Goal: Find specific page/section: Find specific page/section

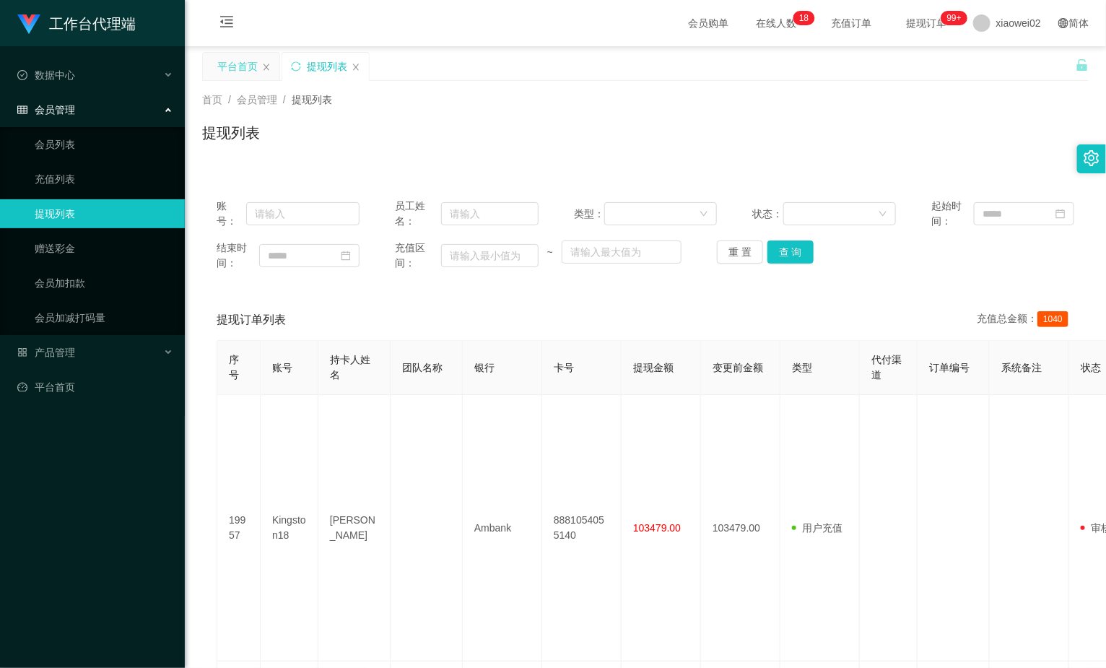
click at [230, 70] on div "平台首页" at bounding box center [237, 66] width 40 height 27
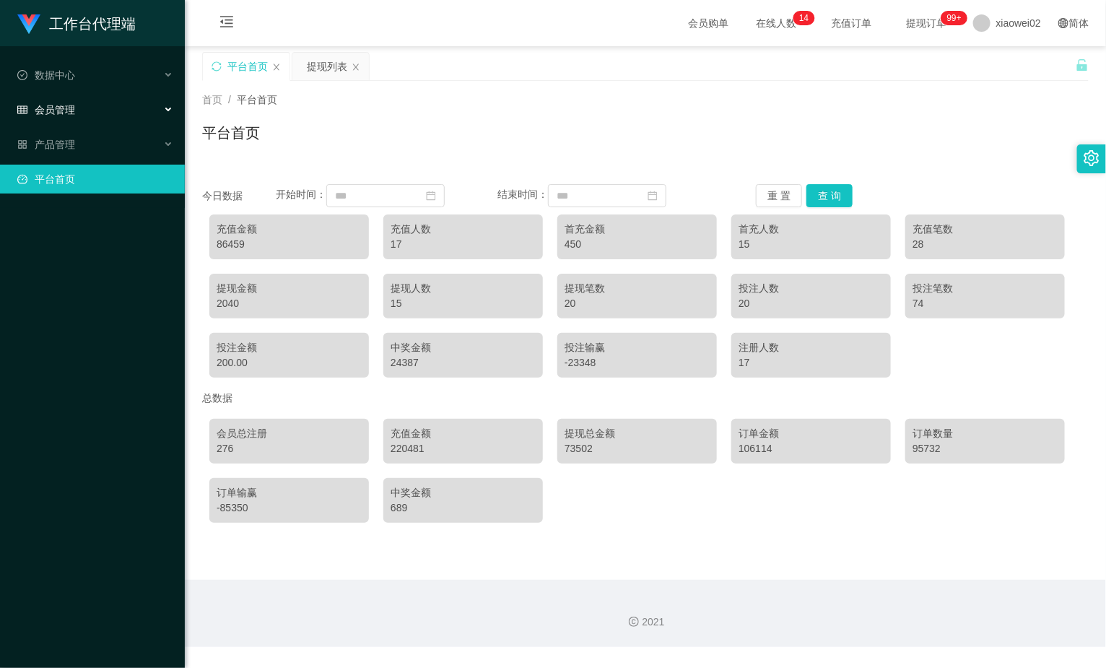
click at [81, 120] on div "会员管理" at bounding box center [92, 109] width 185 height 29
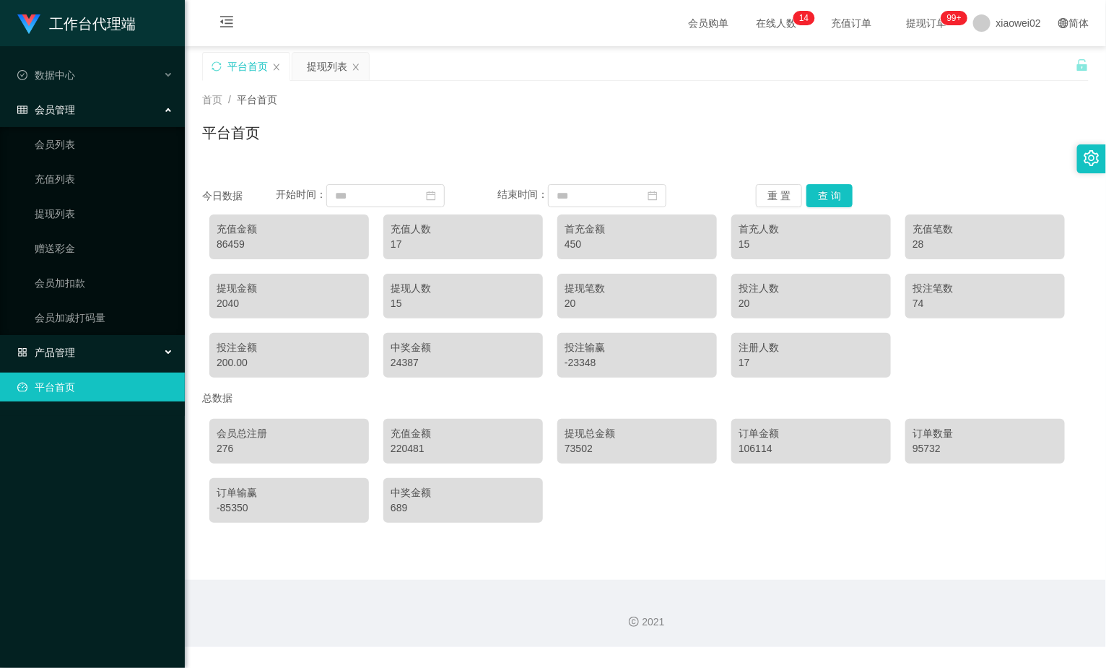
click at [55, 365] on div "产品管理" at bounding box center [92, 352] width 185 height 29
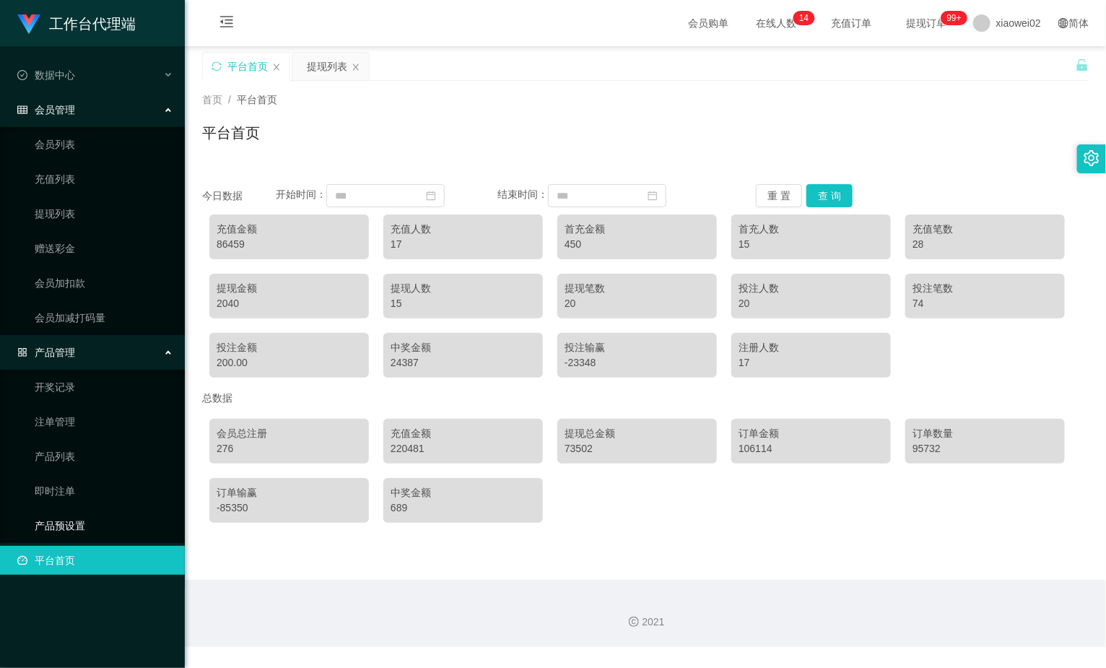
click at [60, 513] on link "产品预设置" at bounding box center [104, 525] width 139 height 29
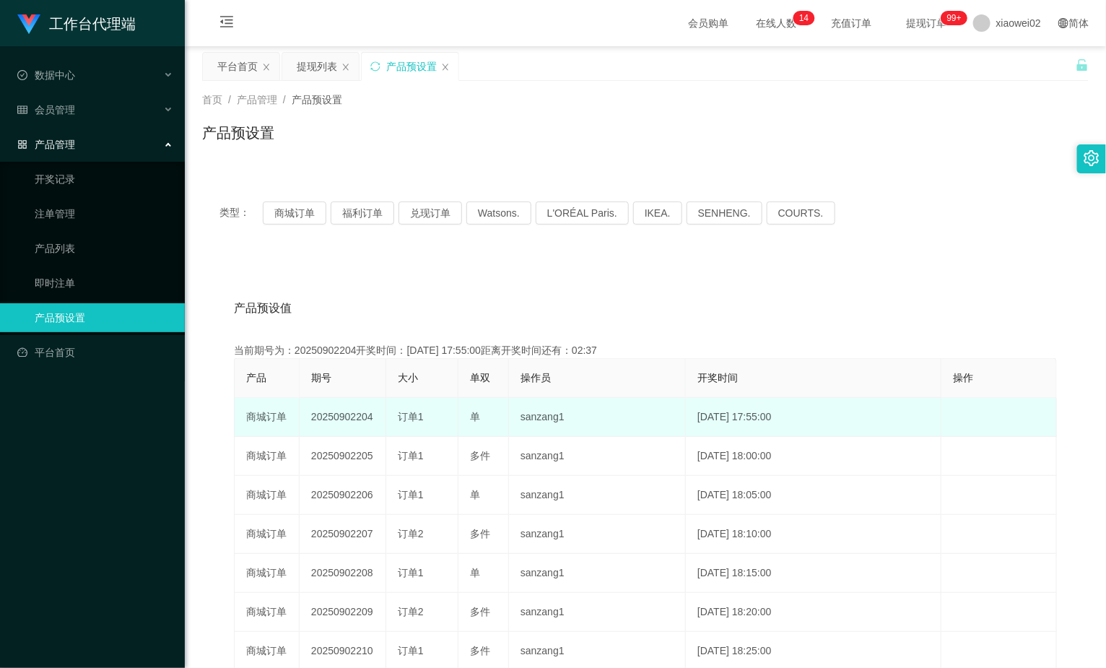
click at [325, 415] on td "20250902204" at bounding box center [343, 417] width 87 height 39
copy td "20250902204"
